Goal: Register for event/course

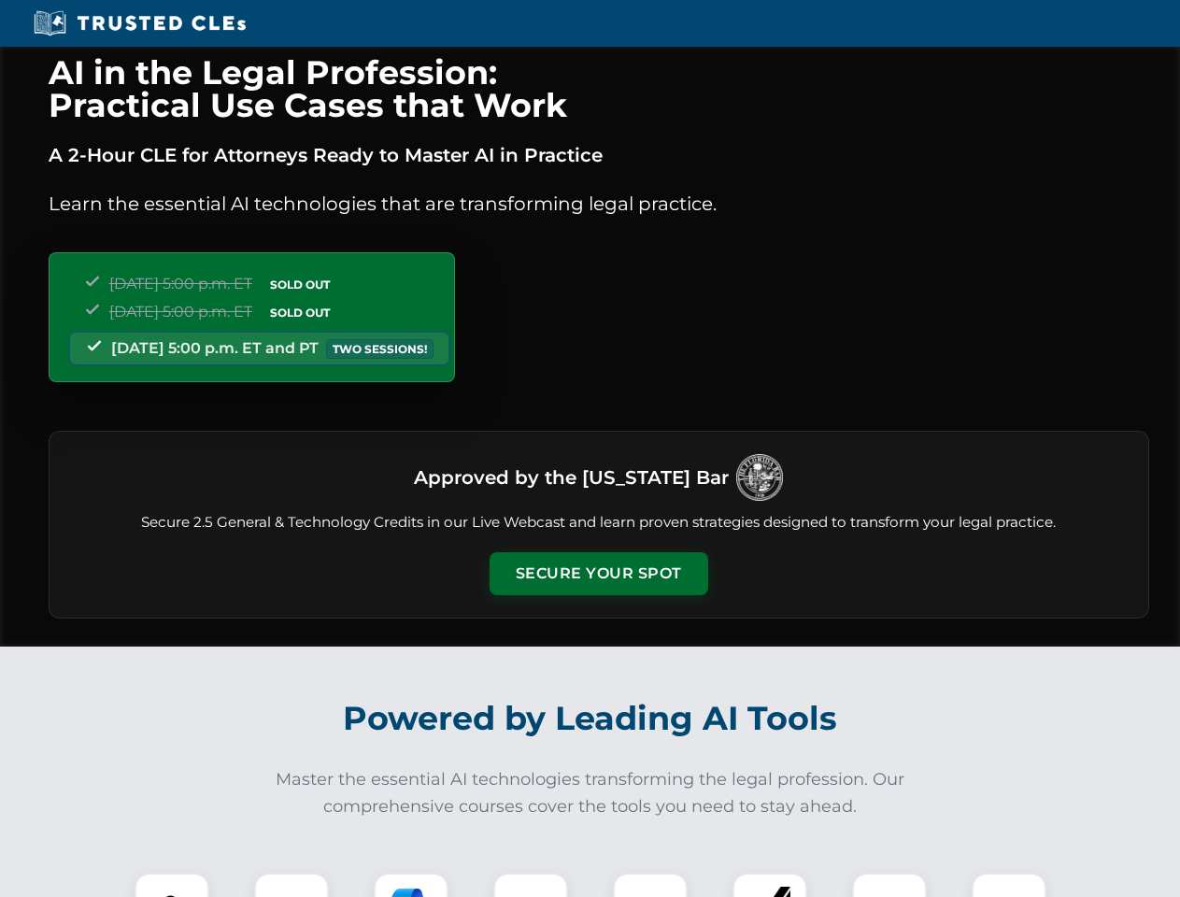
click at [598, 574] on button "Secure Your Spot" at bounding box center [598, 573] width 219 height 43
click at [172, 885] on img at bounding box center [172, 910] width 54 height 54
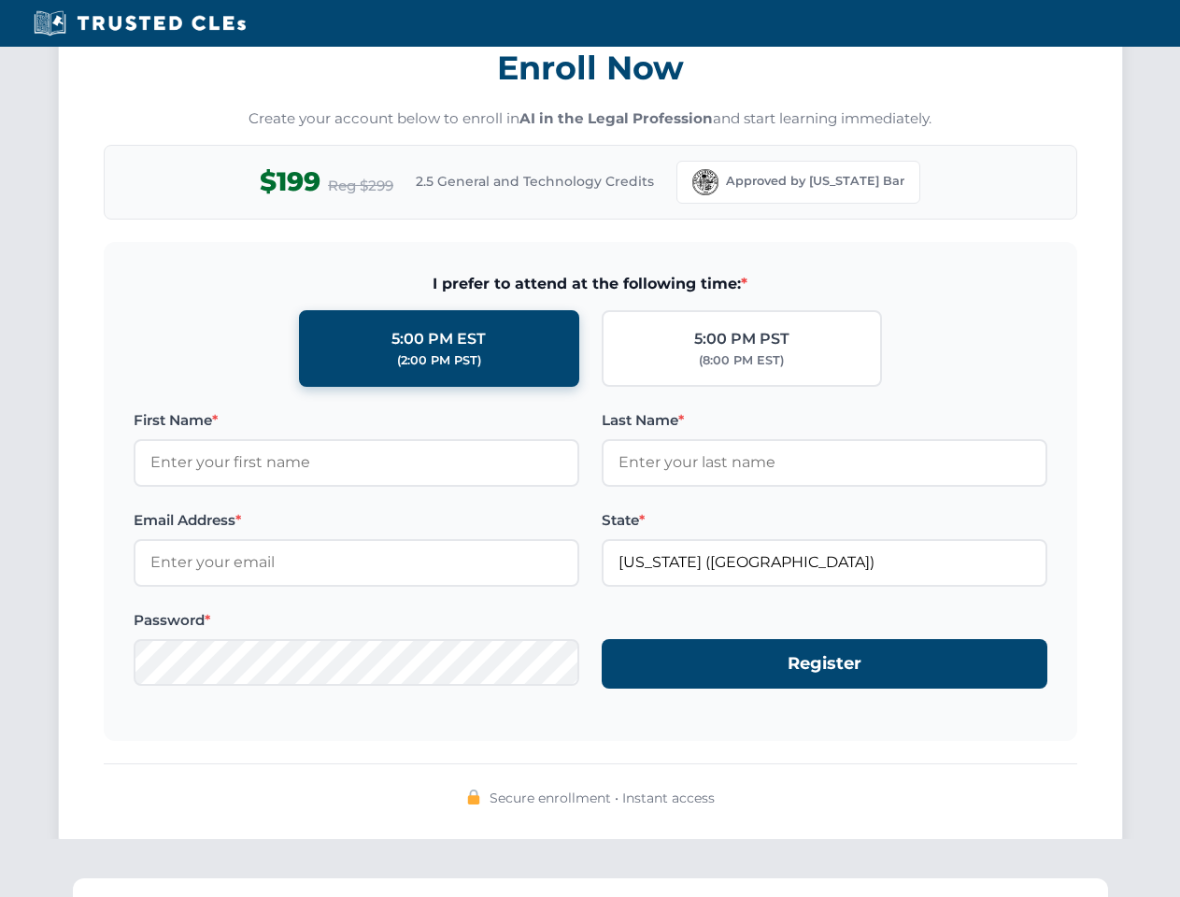
scroll to position [1834, 0]
